Goal: Task Accomplishment & Management: Use online tool/utility

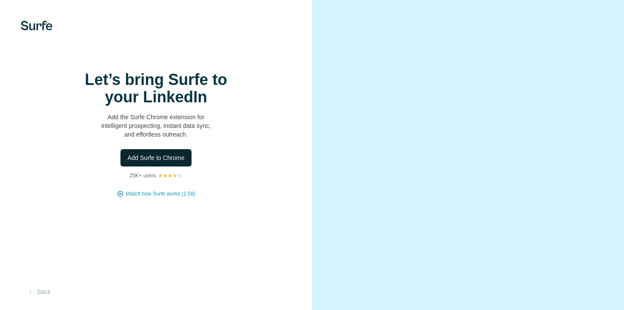
click at [185, 162] on span "Add Surfe to Chrome" at bounding box center [155, 157] width 57 height 9
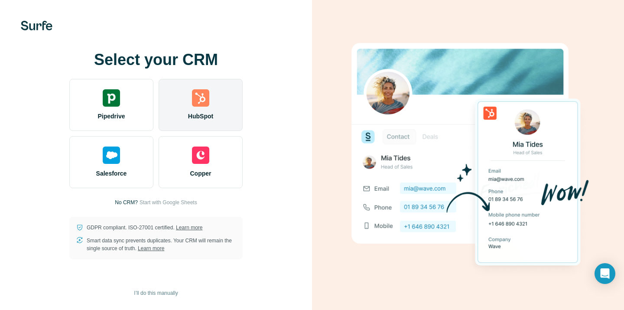
click at [201, 112] on span "HubSpot" at bounding box center [200, 116] width 25 height 9
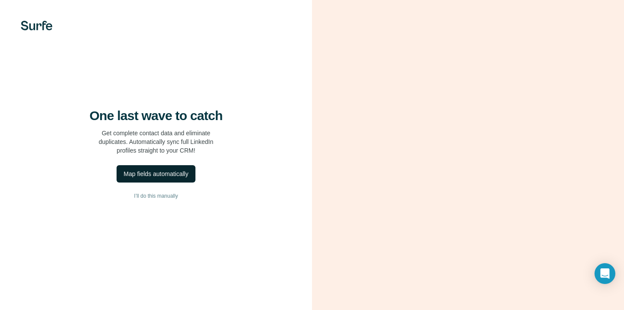
click at [188, 178] on div "Map fields automatically" at bounding box center [155, 173] width 65 height 9
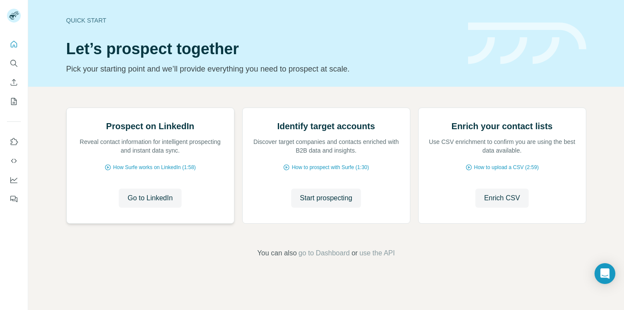
scroll to position [49, 0]
click at [161, 203] on span "Go to LinkedIn" at bounding box center [149, 198] width 45 height 10
